Goal: Entertainment & Leisure: Consume media (video, audio)

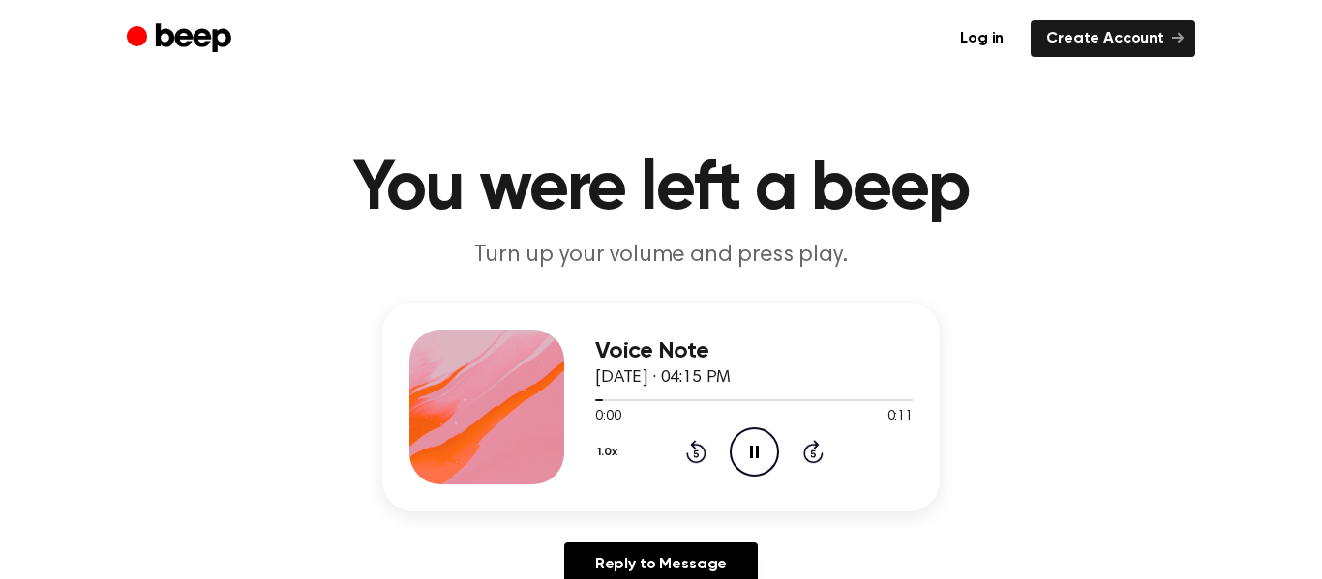
click at [758, 459] on icon "Pause Audio" at bounding box center [753, 452] width 49 height 49
click at [758, 459] on icon "Play Audio" at bounding box center [753, 452] width 49 height 49
click at [733, 461] on icon "Play Audio" at bounding box center [753, 452] width 49 height 49
click at [740, 440] on icon "Play Audio" at bounding box center [753, 452] width 49 height 49
click at [733, 448] on icon "Play Audio" at bounding box center [753, 452] width 49 height 49
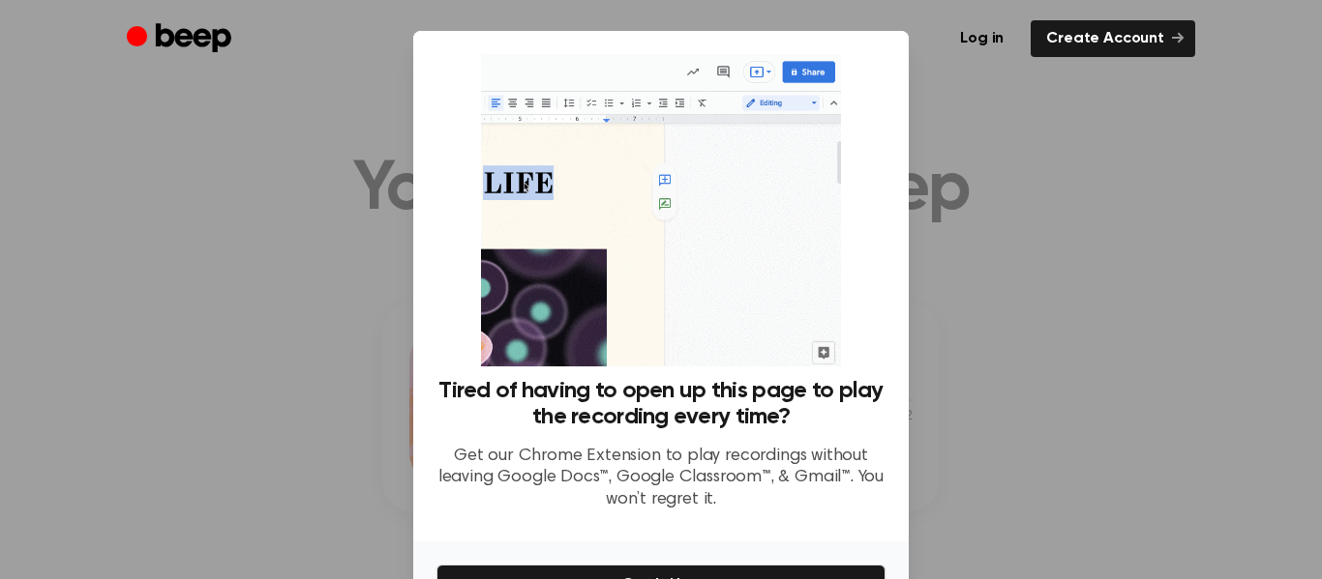
click at [1045, 244] on div at bounding box center [661, 289] width 1322 height 579
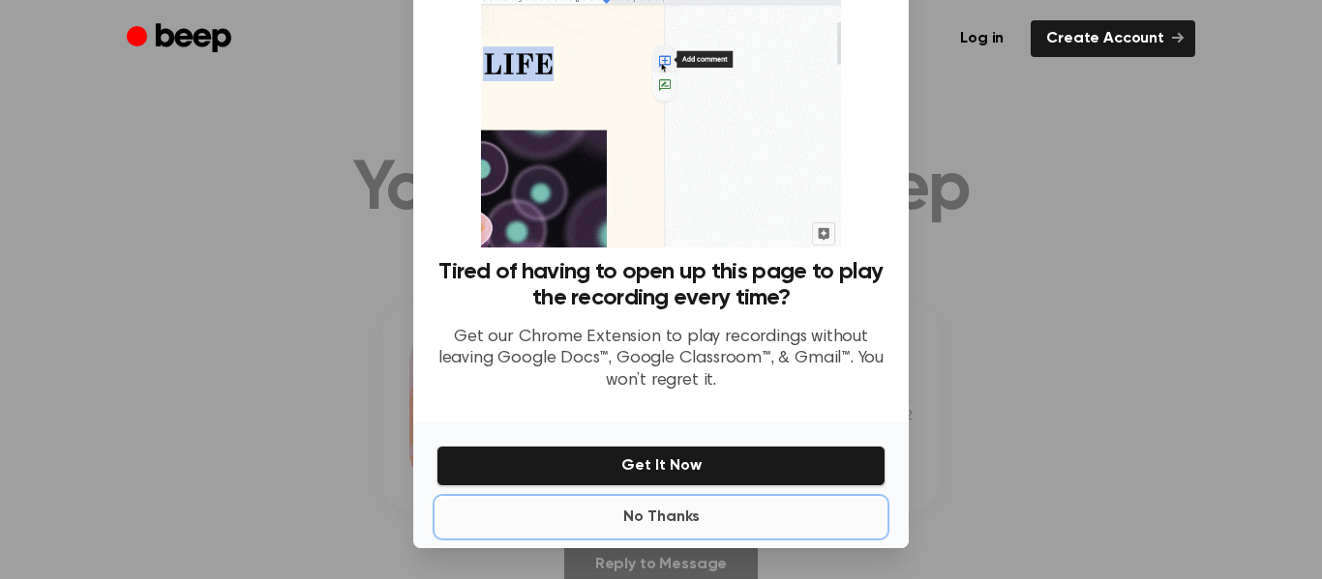
click at [674, 510] on button "No Thanks" at bounding box center [660, 517] width 449 height 39
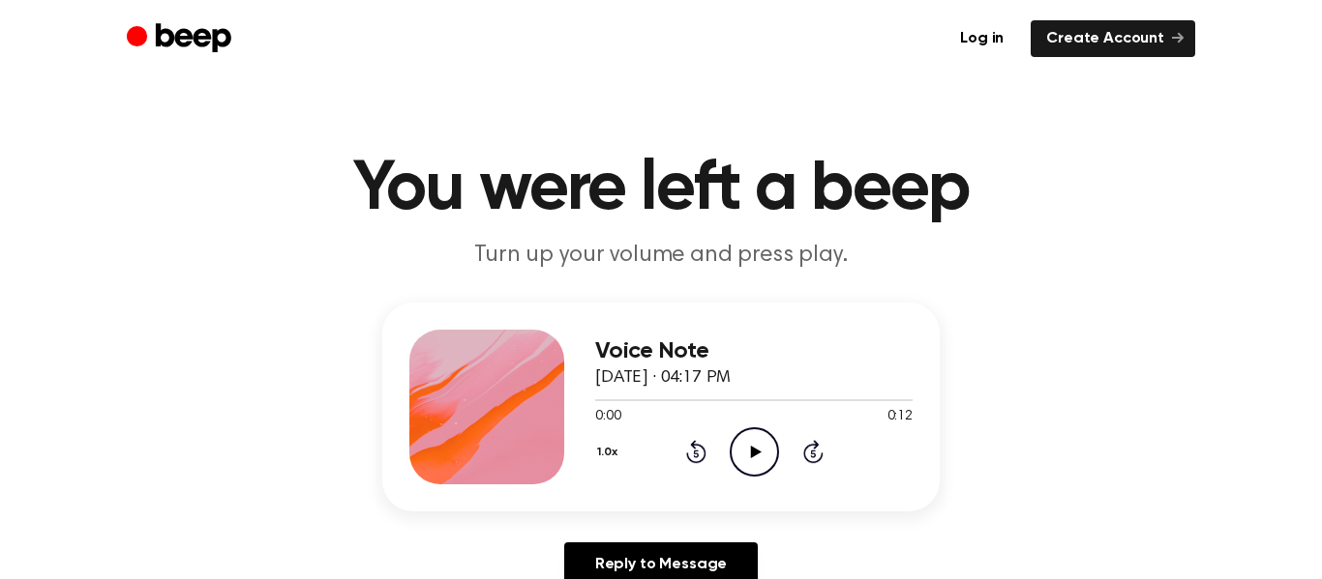
click at [767, 446] on icon "Play Audio" at bounding box center [753, 452] width 49 height 49
click at [747, 434] on icon "Play Audio" at bounding box center [753, 452] width 49 height 49
click at [741, 456] on icon "Play Audio" at bounding box center [753, 452] width 49 height 49
click at [743, 439] on icon "Play Audio" at bounding box center [753, 452] width 49 height 49
click at [747, 463] on icon "Play Audio" at bounding box center [753, 452] width 49 height 49
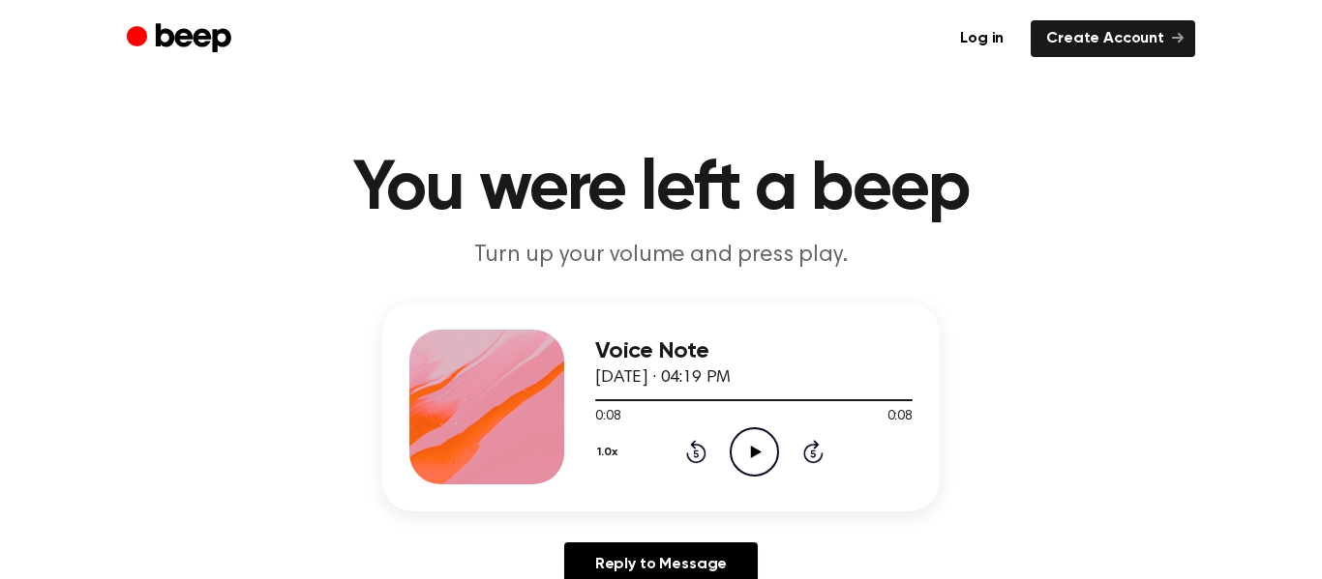
click at [738, 447] on icon "Play Audio" at bounding box center [753, 452] width 49 height 49
click at [764, 437] on icon "Play Audio" at bounding box center [753, 452] width 49 height 49
click at [744, 430] on circle at bounding box center [753, 452] width 47 height 47
